Goal: Task Accomplishment & Management: Manage account settings

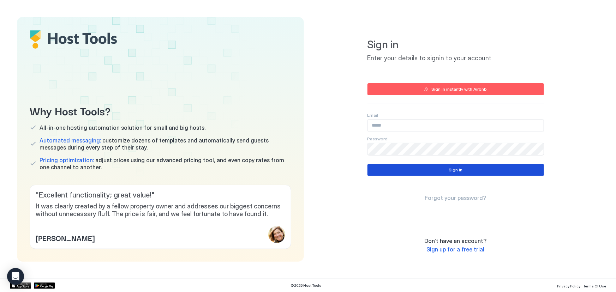
type input "**********"
click at [451, 171] on div "Sign in" at bounding box center [455, 170] width 14 height 6
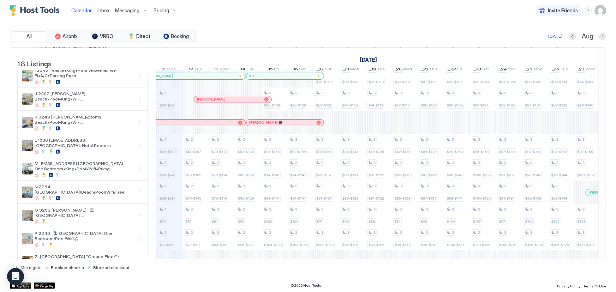
scroll to position [224, 0]
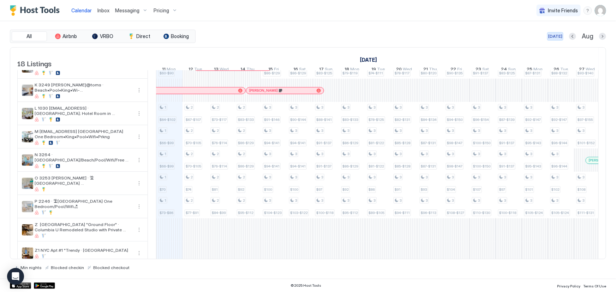
click at [558, 35] on div "[DATE]" at bounding box center [555, 36] width 14 height 6
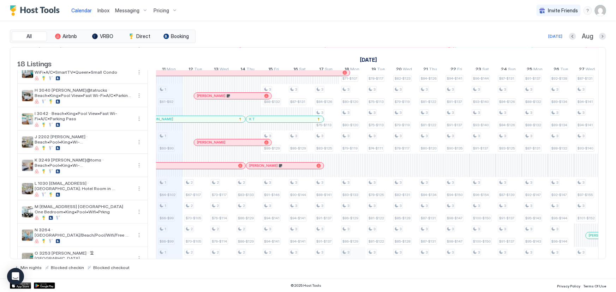
scroll to position [160, 0]
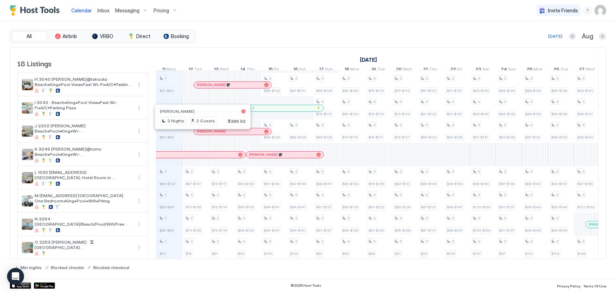
click at [198, 134] on div at bounding box center [200, 132] width 6 height 6
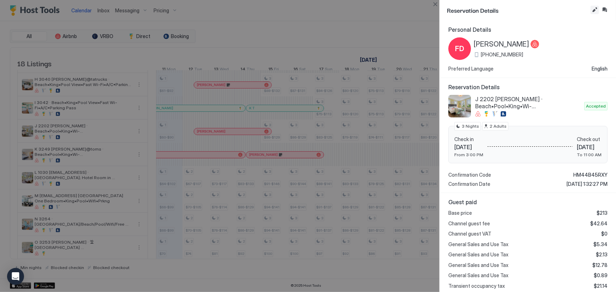
click at [593, 7] on button "Edit reservation" at bounding box center [594, 10] width 8 height 8
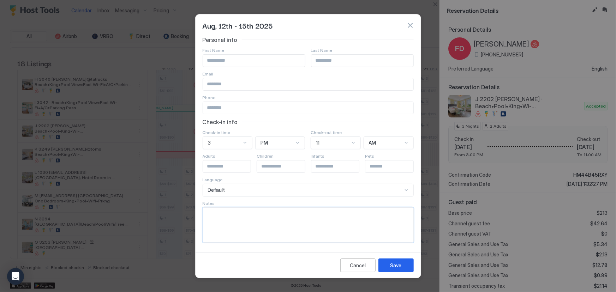
click at [306, 228] on textarea "Input Field" at bounding box center [308, 225] width 210 height 35
type textarea "******"
click at [396, 264] on div "Save" at bounding box center [395, 265] width 11 height 7
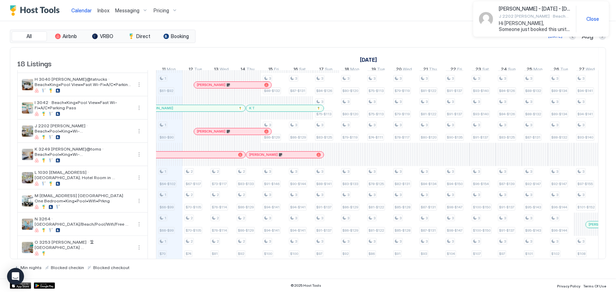
click at [589, 20] on span "Close" at bounding box center [592, 19] width 13 height 6
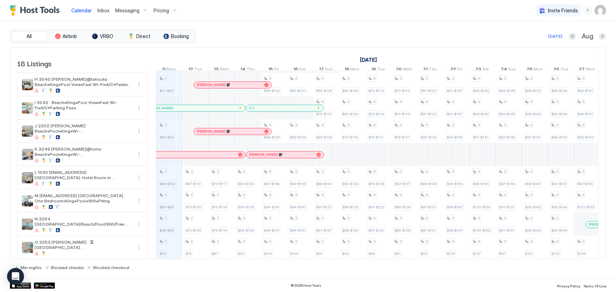
click at [601, 11] on img "User profile" at bounding box center [600, 10] width 11 height 11
click at [548, 36] on div "Settings" at bounding box center [561, 40] width 90 height 12
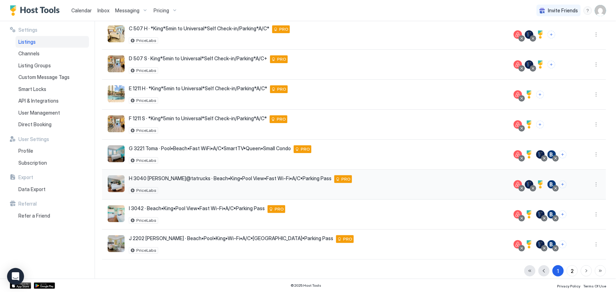
scroll to position [133, 0]
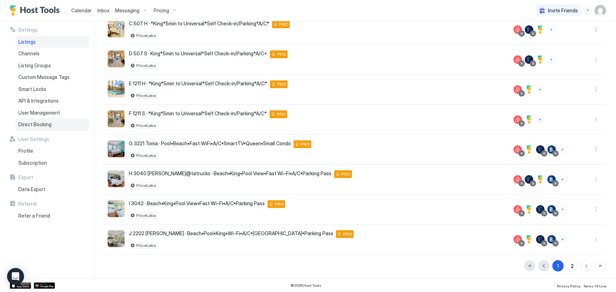
click at [38, 124] on span "Direct Booking" at bounding box center [34, 124] width 33 height 6
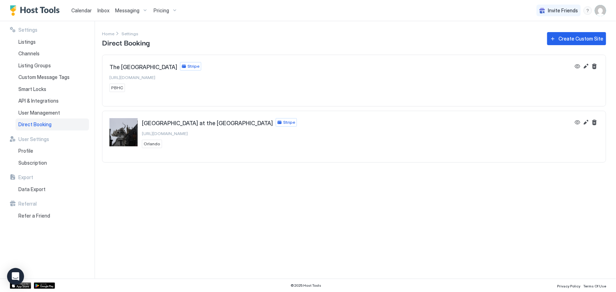
click at [188, 134] on span "[URL][DOMAIN_NAME]" at bounding box center [165, 133] width 46 height 5
click at [585, 123] on button "Edit" at bounding box center [586, 122] width 8 height 8
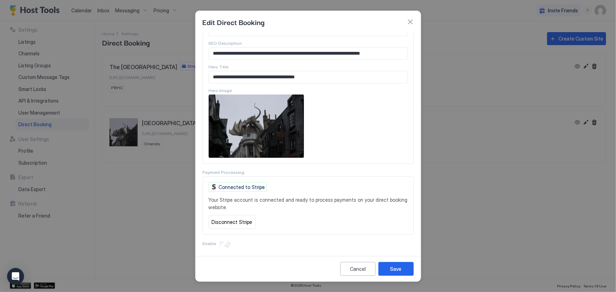
scroll to position [339, 0]
click at [358, 272] on div "Cancel" at bounding box center [358, 268] width 16 height 7
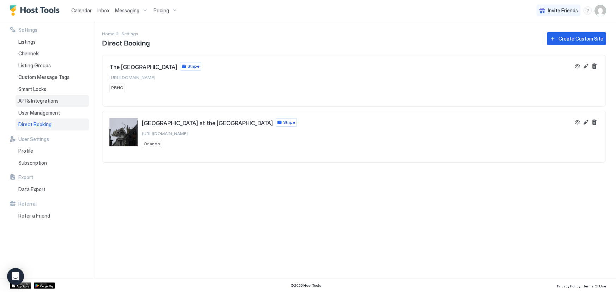
click at [51, 98] on span "API & Integrations" at bounding box center [38, 101] width 40 height 6
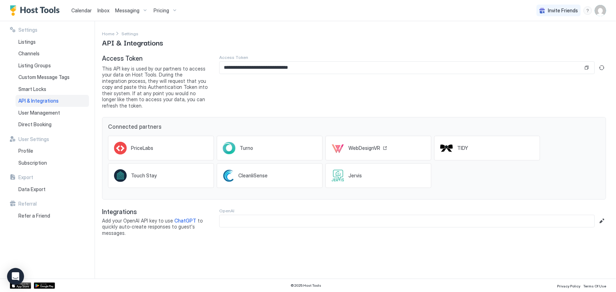
click at [367, 145] on span "WebDesignVR" at bounding box center [364, 148] width 32 height 6
click at [81, 11] on span "Calendar" at bounding box center [81, 10] width 20 height 6
